Goal: Go to known website: Access a specific website the user already knows

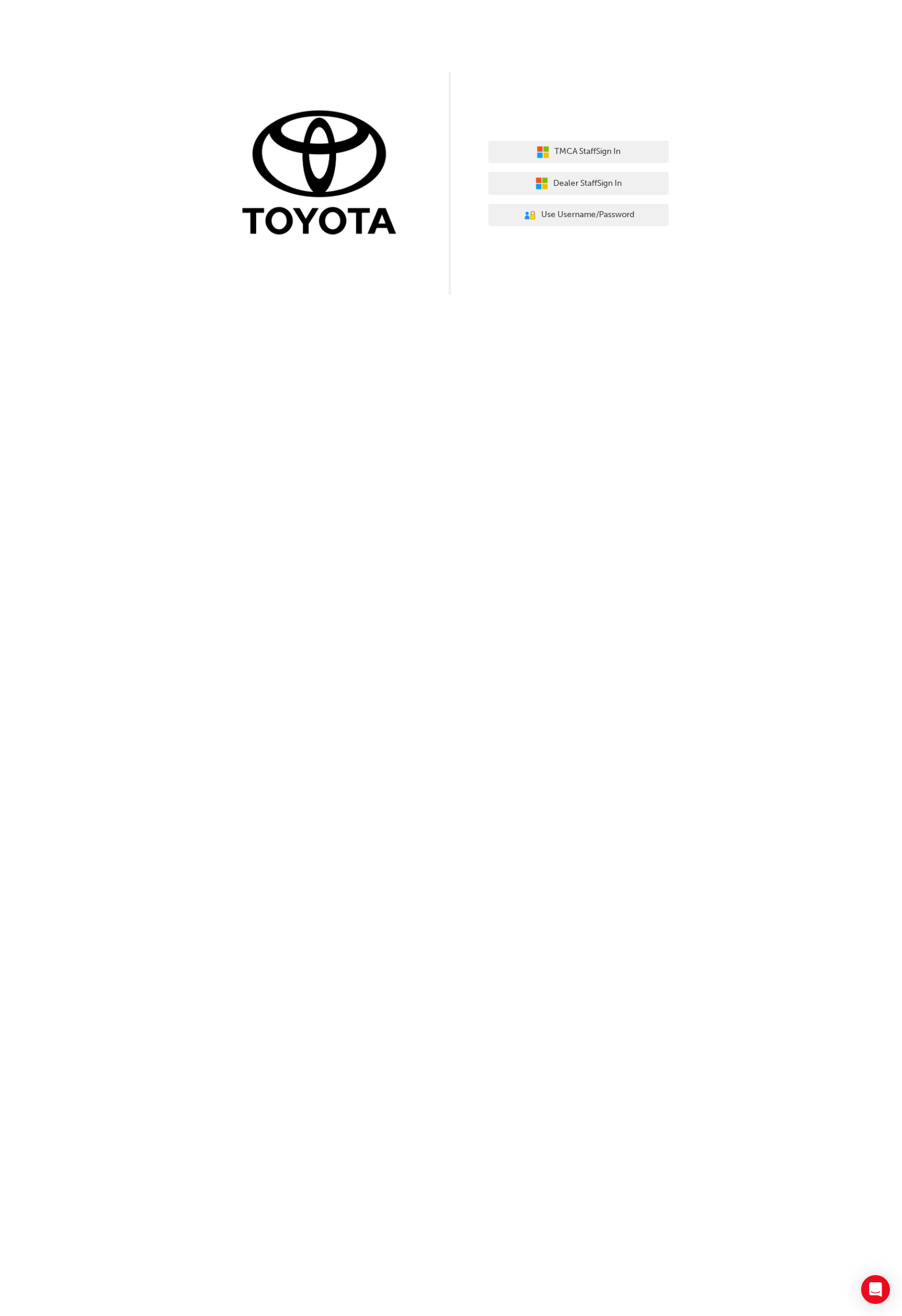
click at [726, 385] on div "TMCA Staff Sign In Dealer Staff Sign In User Authentication Icon - Blue Person,…" at bounding box center [451, 658] width 902 height 1316
click at [590, 190] on span "Dealer Staff Sign In" at bounding box center [587, 184] width 68 height 14
click at [671, 301] on div "TMCA Staff Sign In Dealer Staff Sign In User Authentication Icon - Blue Person,…" at bounding box center [451, 658] width 902 height 1316
